Goal: Task Accomplishment & Management: Use online tool/utility

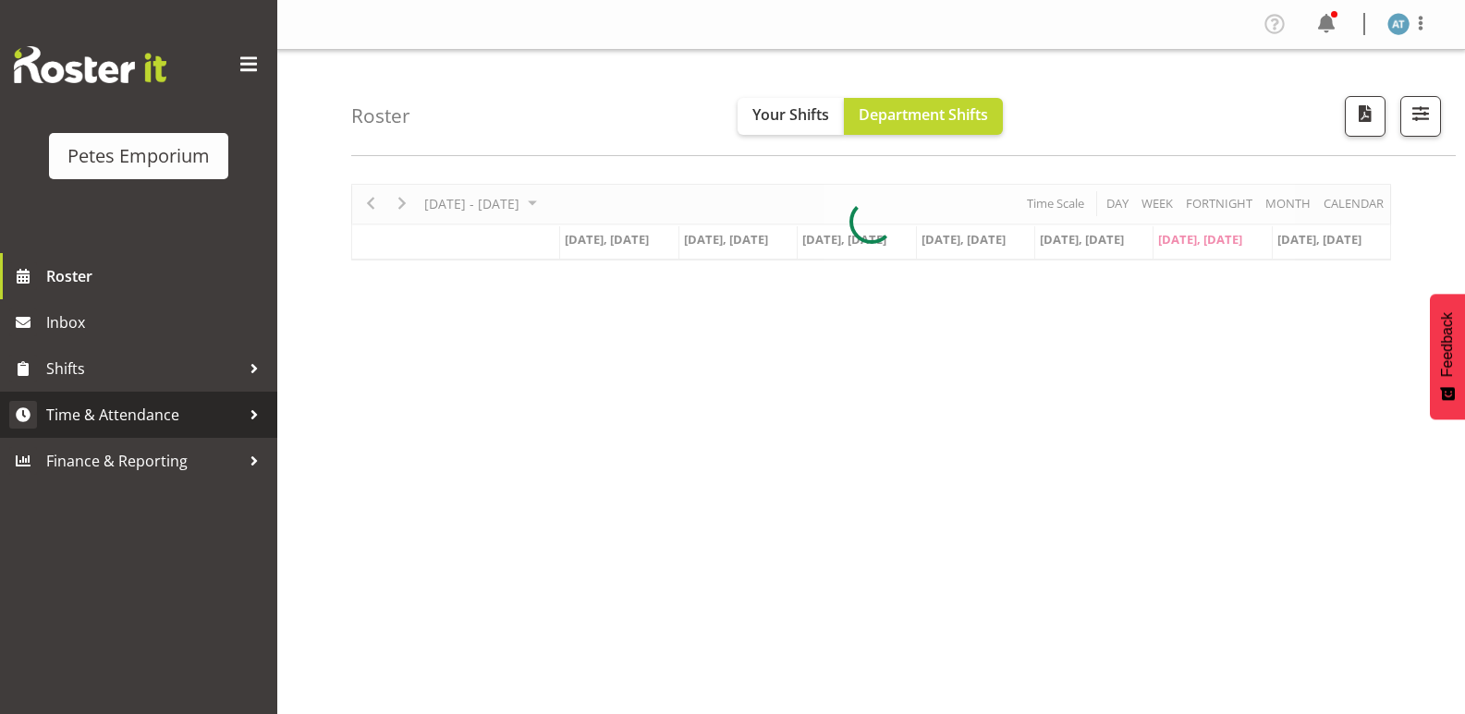
click at [210, 405] on span "Time & Attendance" at bounding box center [143, 415] width 194 height 28
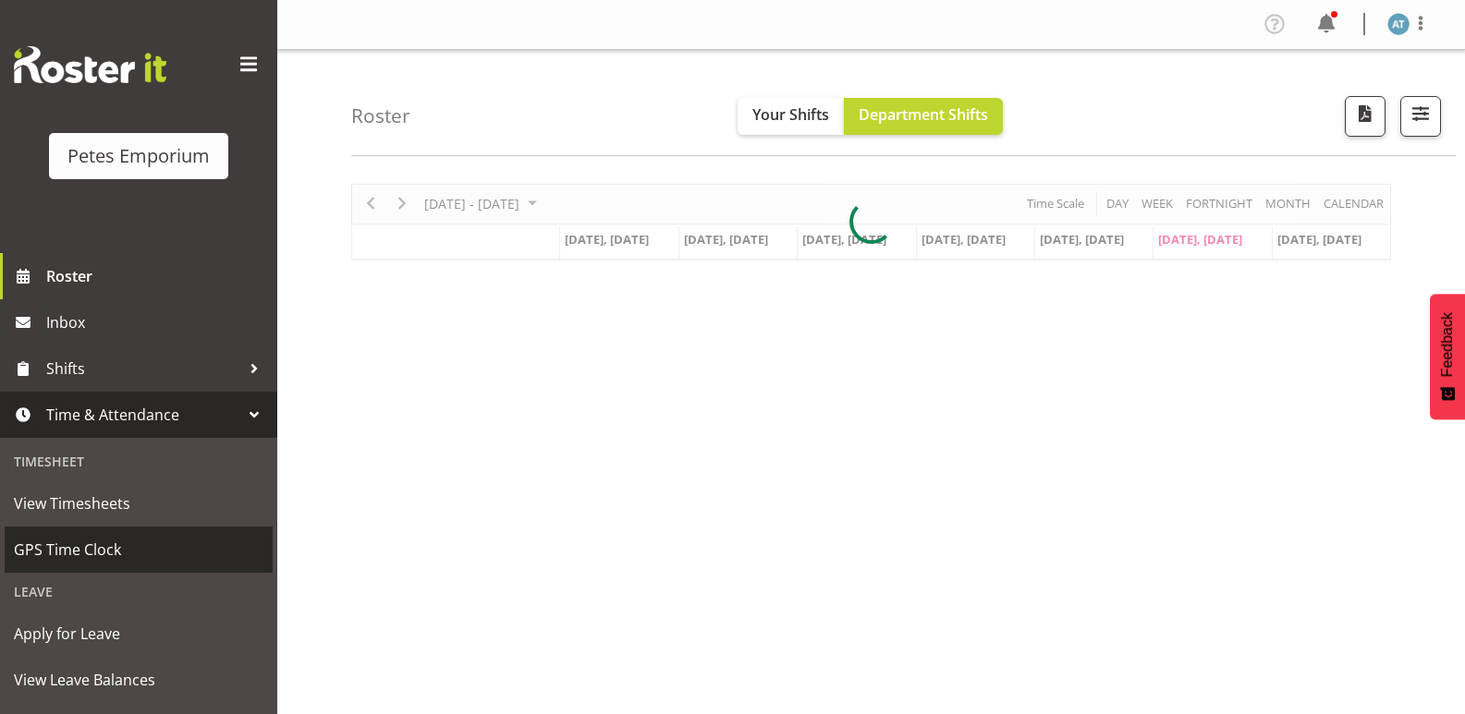
click at [145, 557] on span "GPS Time Clock" at bounding box center [139, 550] width 250 height 28
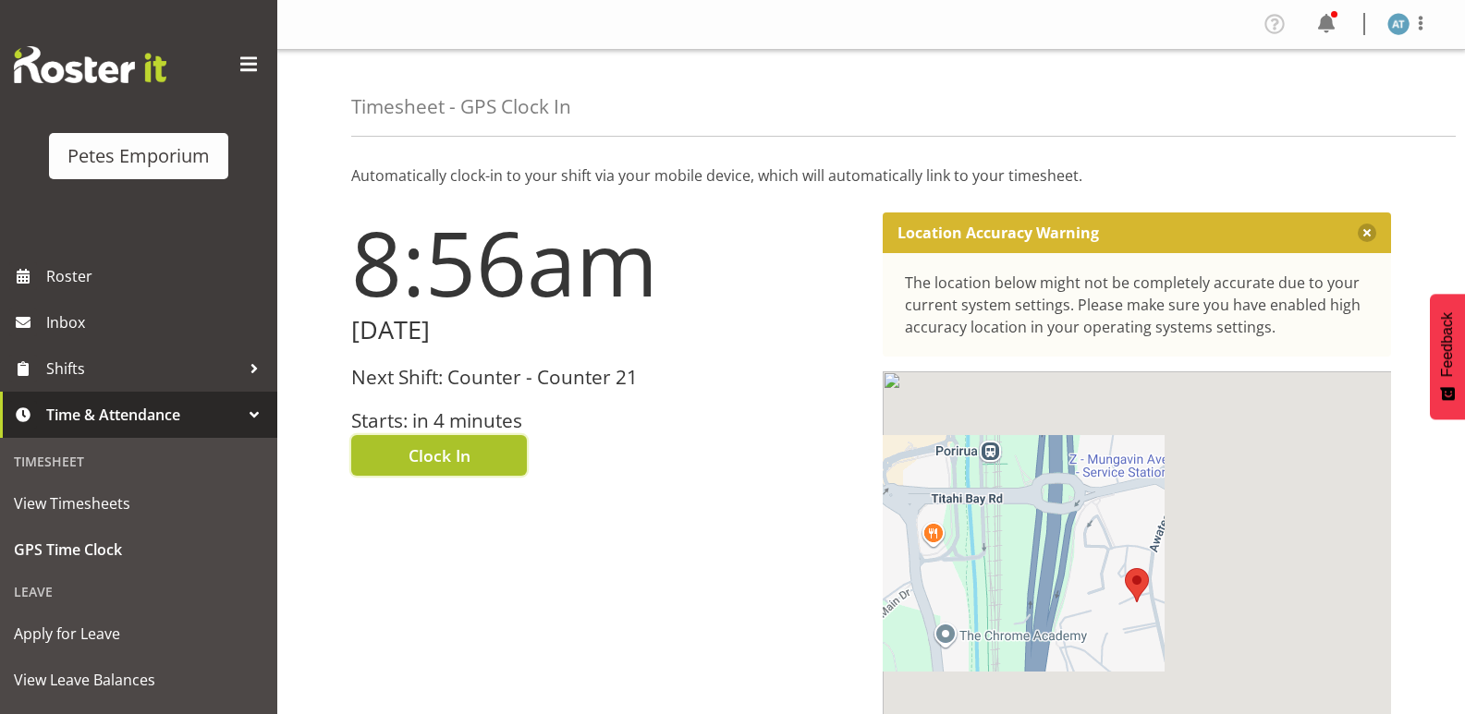
click at [459, 452] on span "Clock In" at bounding box center [439, 456] width 62 height 24
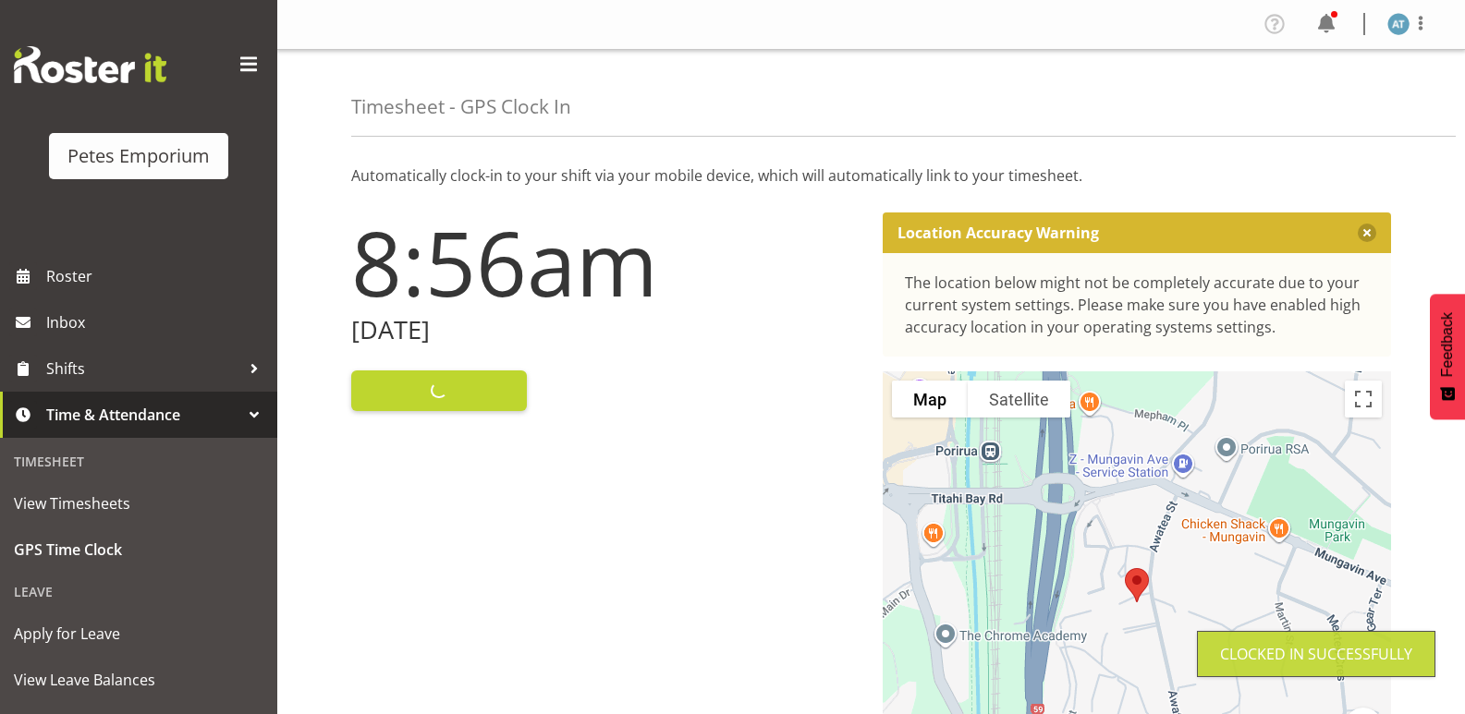
click at [1445, 5] on div "Profile Log Out" at bounding box center [871, 25] width 1188 height 50
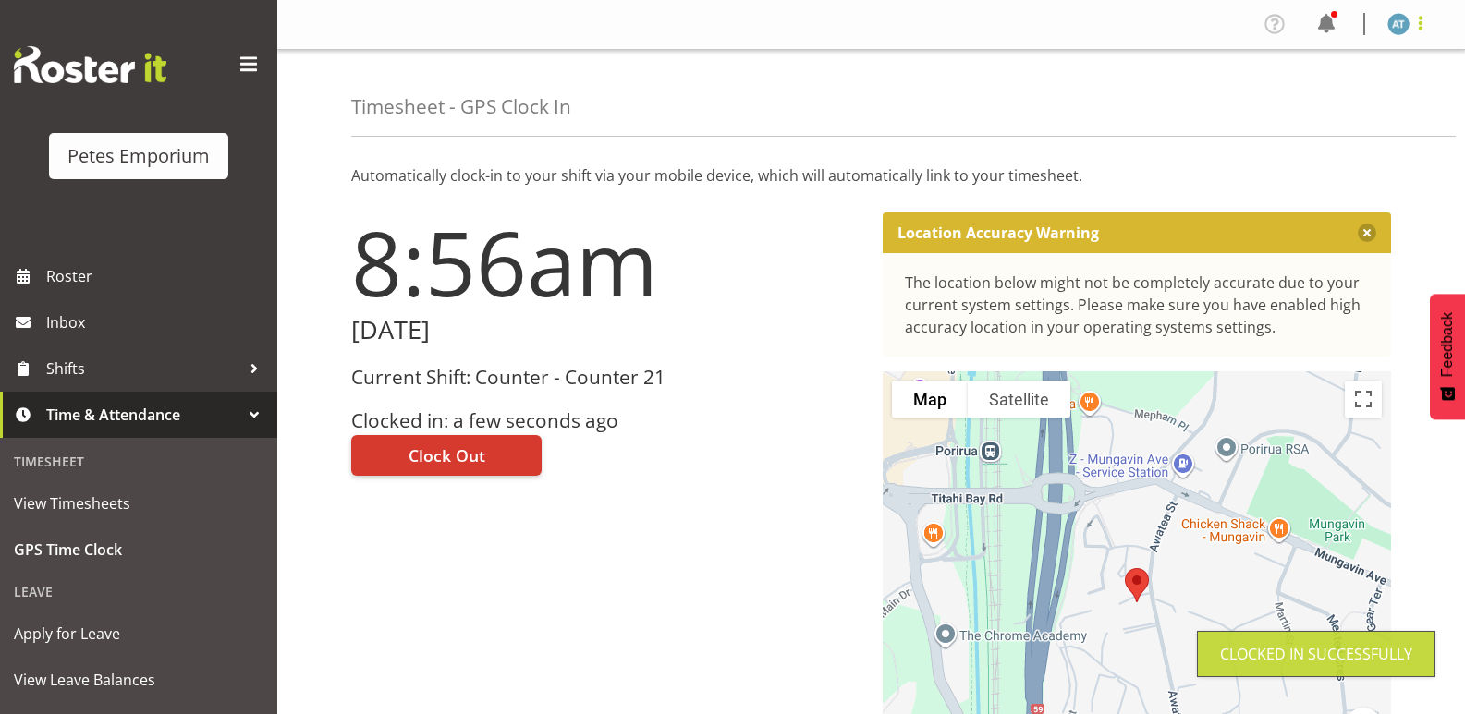
click at [1422, 29] on span at bounding box center [1420, 23] width 22 height 22
click at [1364, 103] on link "Log Out" at bounding box center [1342, 96] width 177 height 33
